Goal: Communication & Community: Connect with others

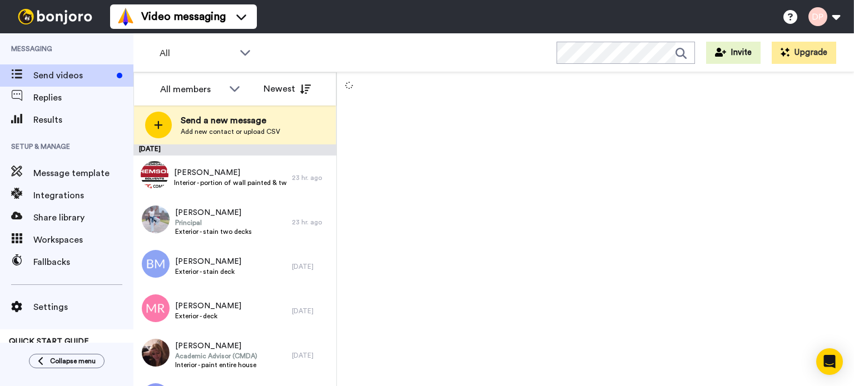
click at [422, 153] on div at bounding box center [595, 229] width 517 height 314
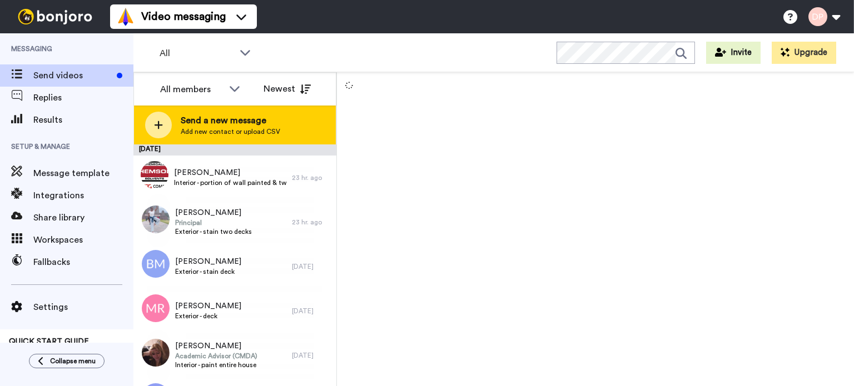
click at [243, 120] on span "Send a new message" at bounding box center [230, 120] width 99 height 13
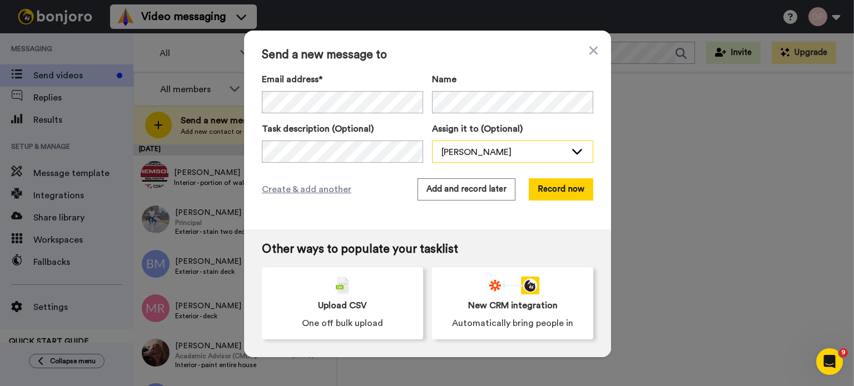
click at [461, 150] on div "[PERSON_NAME]" at bounding box center [503, 152] width 125 height 13
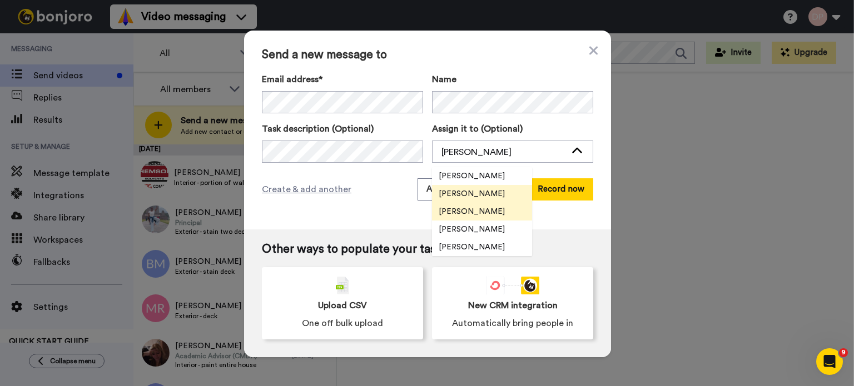
click at [470, 213] on span "[PERSON_NAME]" at bounding box center [471, 211] width 79 height 11
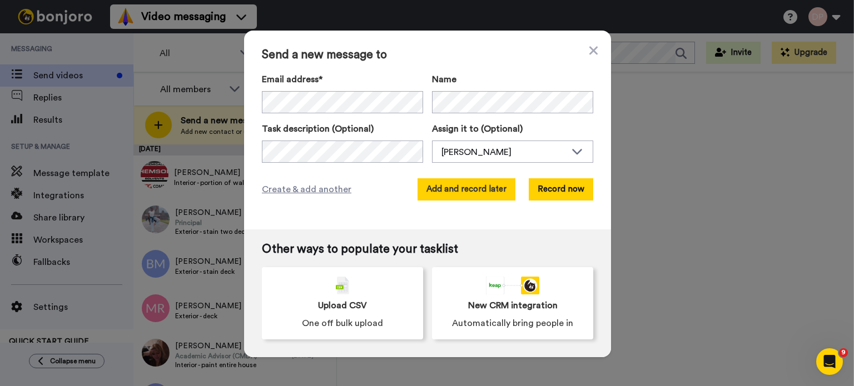
click at [451, 187] on button "Add and record later" at bounding box center [466, 189] width 98 height 22
